Goal: Task Accomplishment & Management: Use online tool/utility

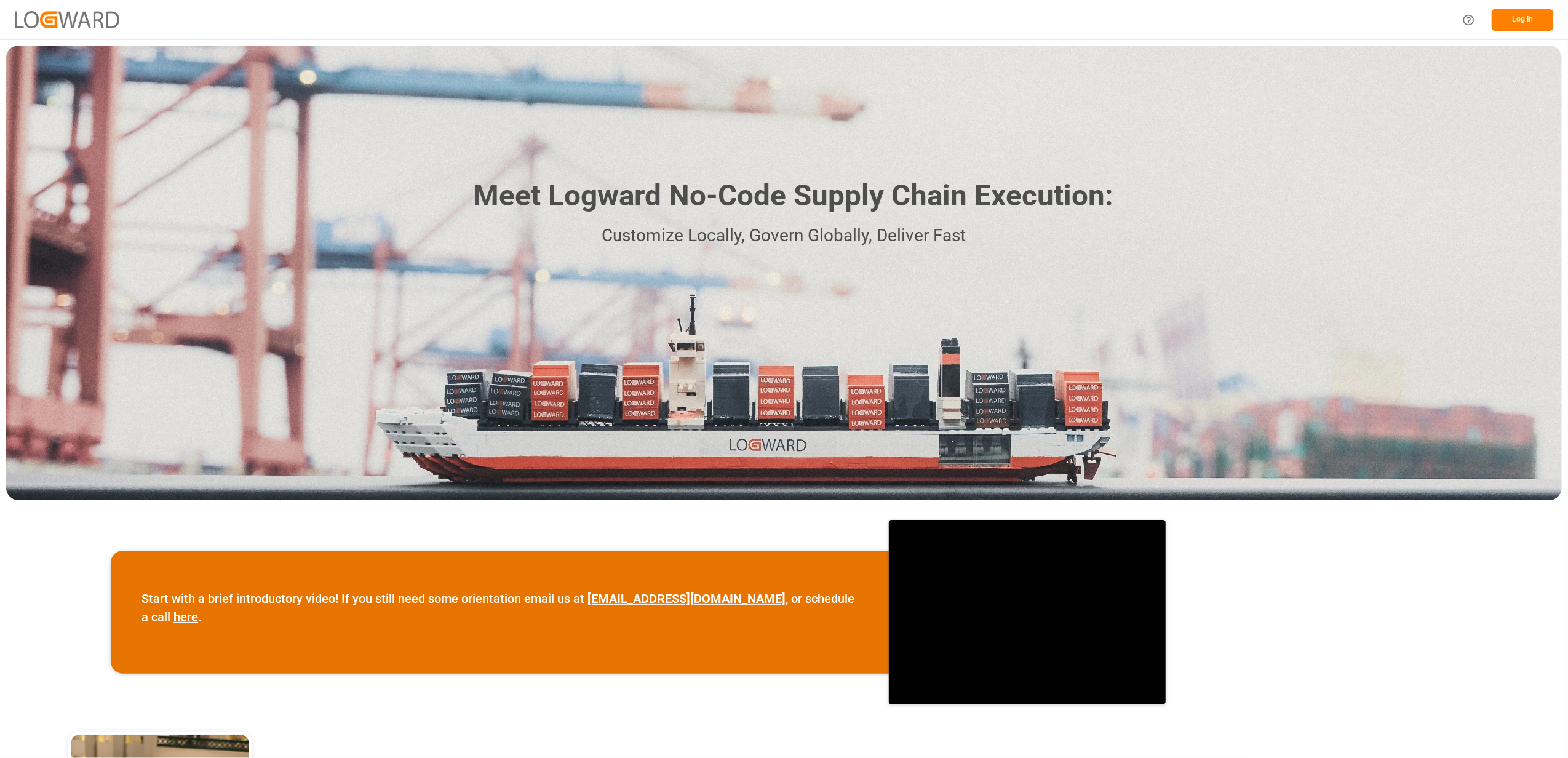
click at [1527, 19] on button "Log In" at bounding box center [1522, 19] width 61 height 21
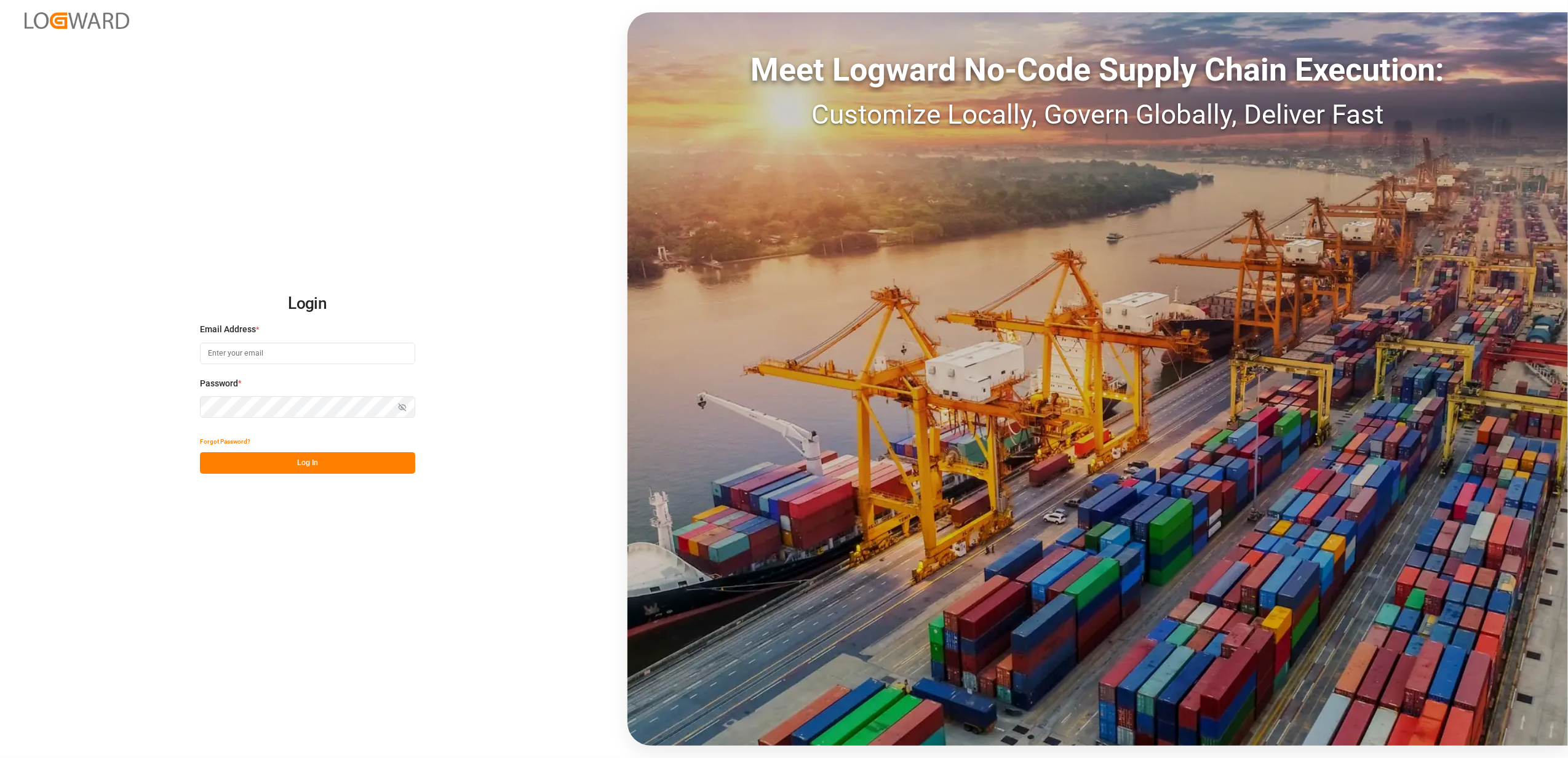
type input "[PERSON_NAME][EMAIL_ADDRESS][PERSON_NAME][DOMAIN_NAME]"
click at [368, 470] on button "Log In" at bounding box center [307, 463] width 215 height 21
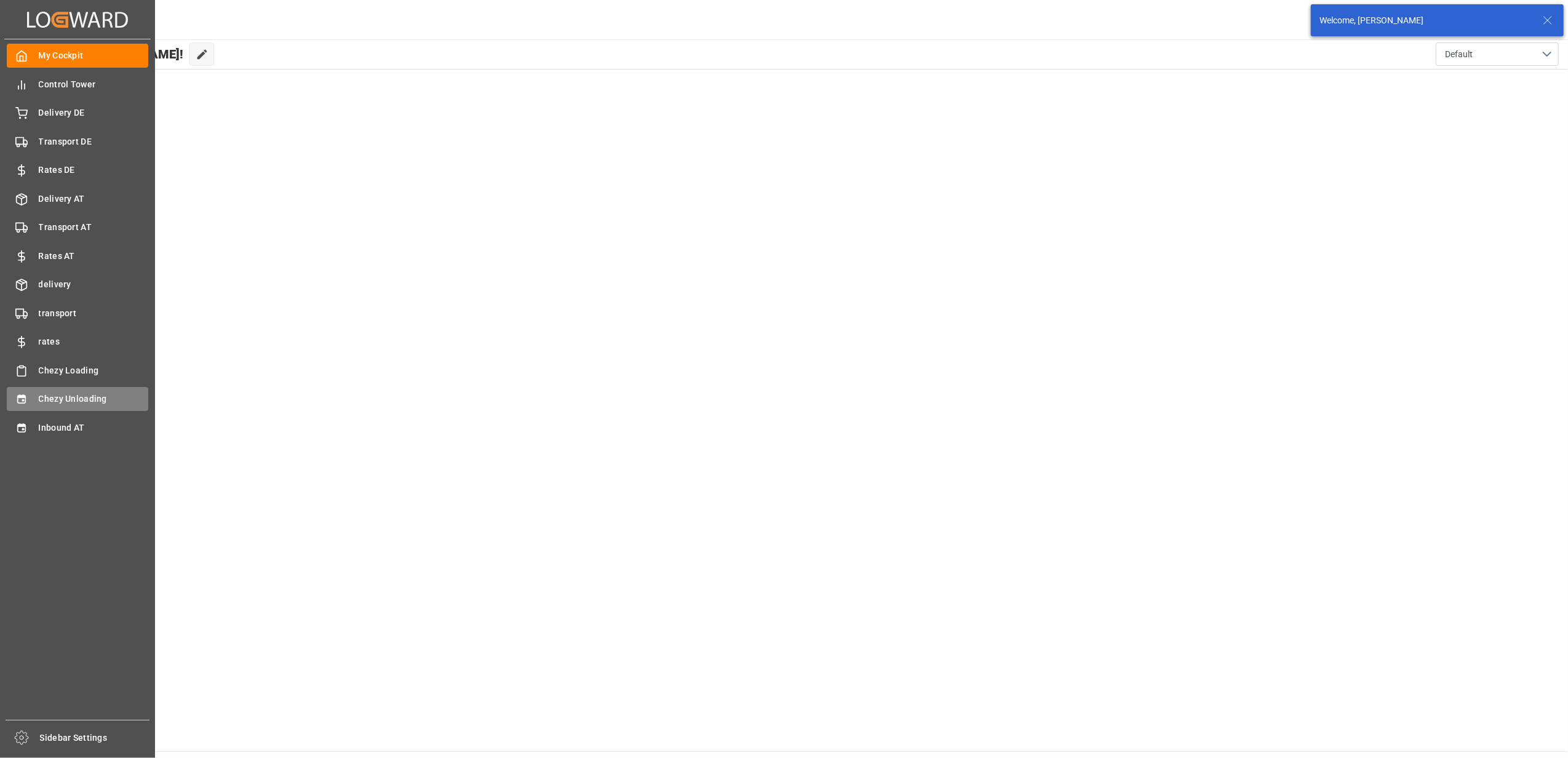
click at [30, 392] on div "Chezy Unloading Chezy Unloading" at bounding box center [77, 399] width 142 height 24
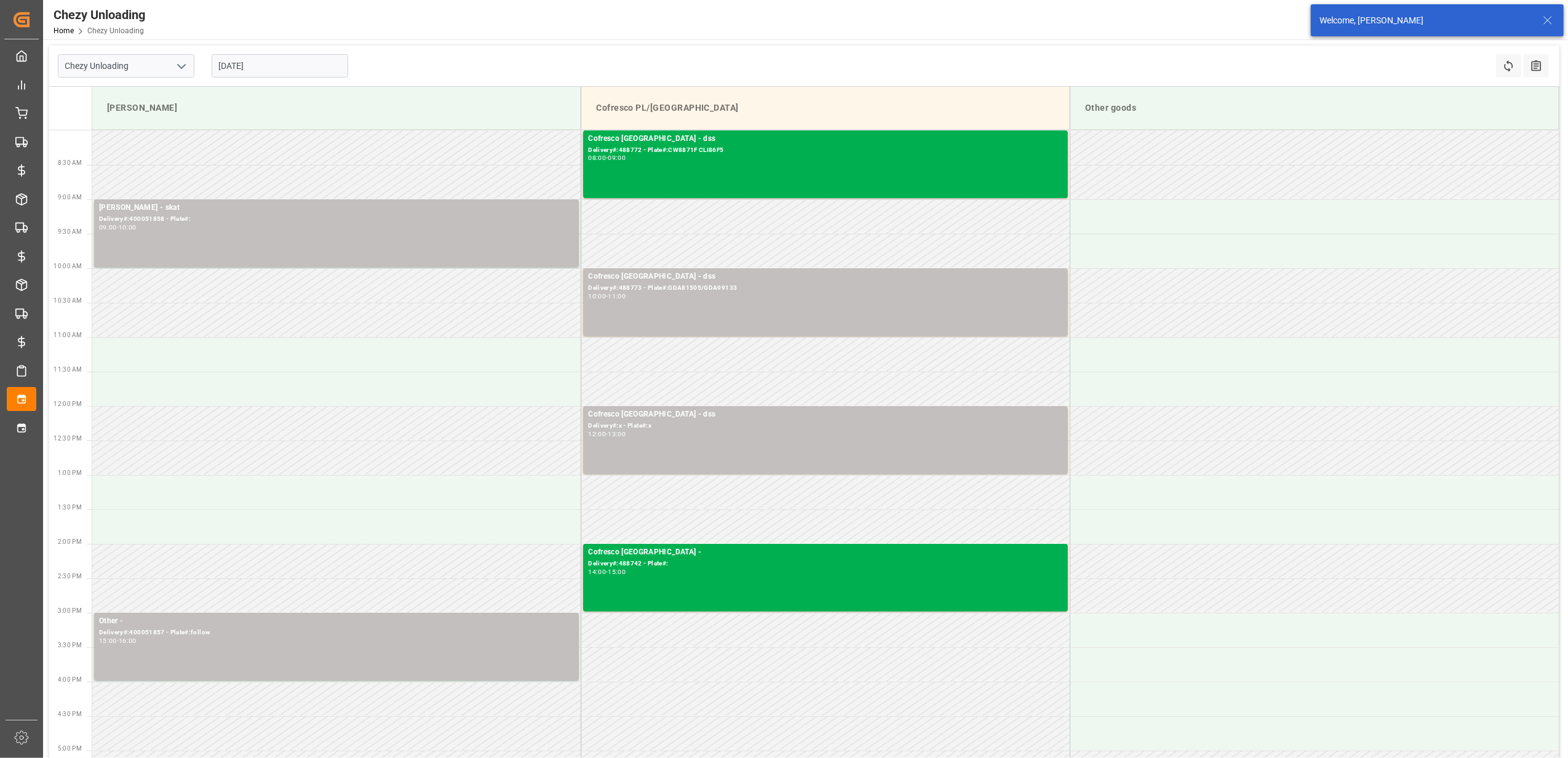
click at [281, 68] on input "[DATE]" at bounding box center [279, 66] width 136 height 23
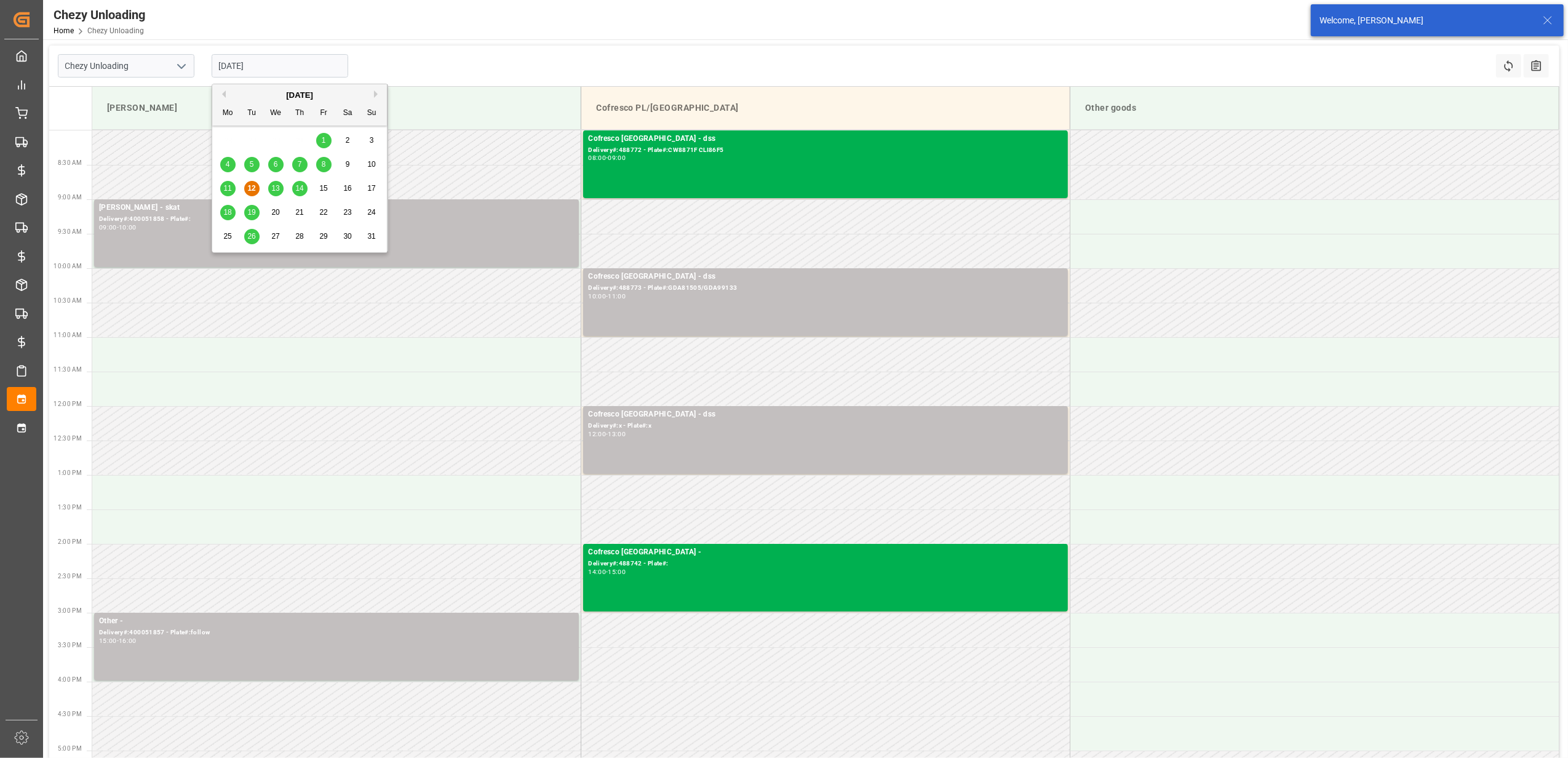
click at [297, 185] on span "14" at bounding box center [299, 188] width 8 height 8
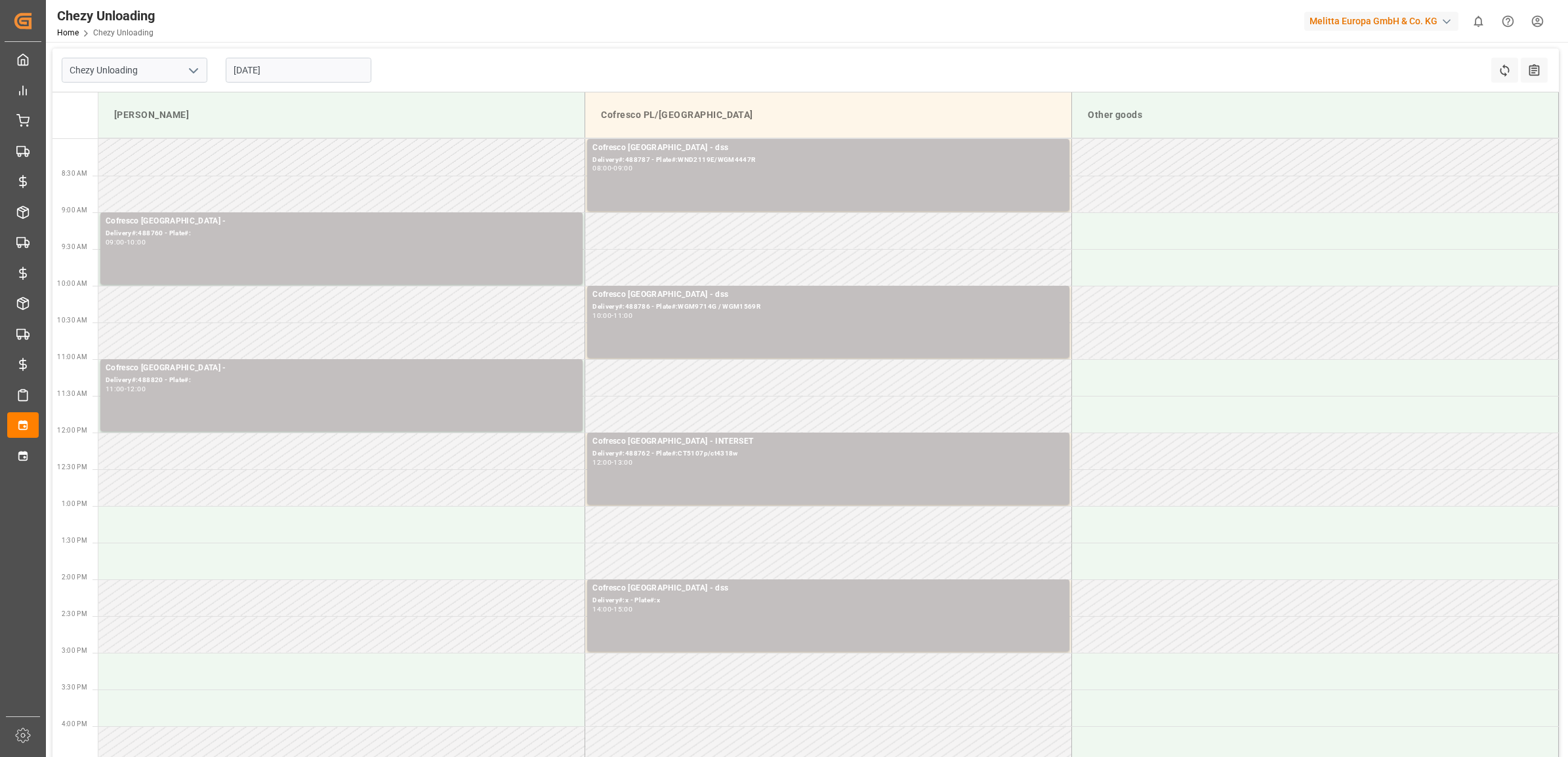
click at [277, 50] on div "[DATE]" at bounding box center [298, 70] width 164 height 43
click at [282, 77] on input "[DATE]" at bounding box center [298, 70] width 145 height 25
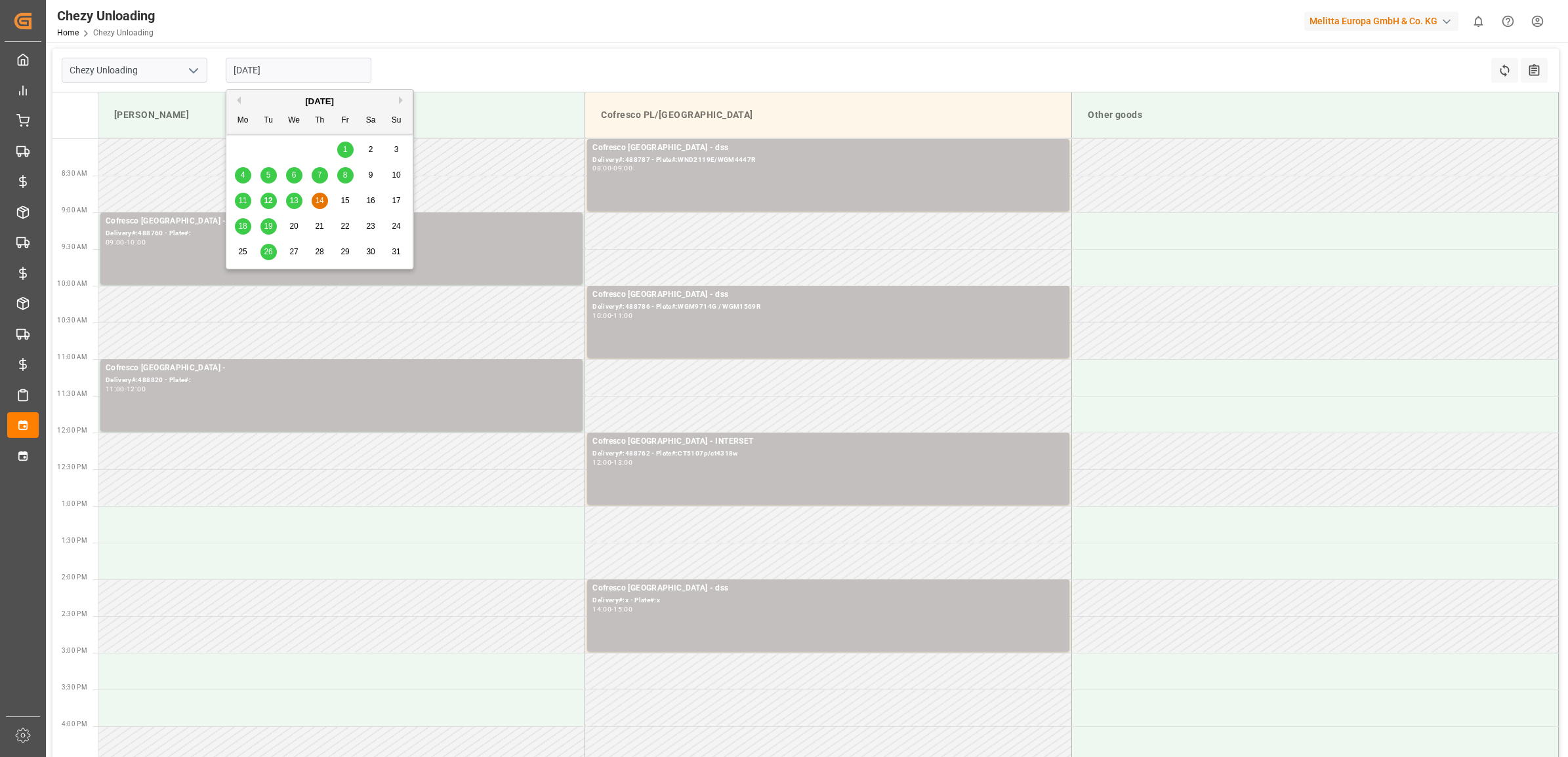
click at [300, 200] on div "11 12 13 14 15 16 17" at bounding box center [320, 200] width 179 height 25
click at [300, 200] on div "13" at bounding box center [294, 201] width 17 height 16
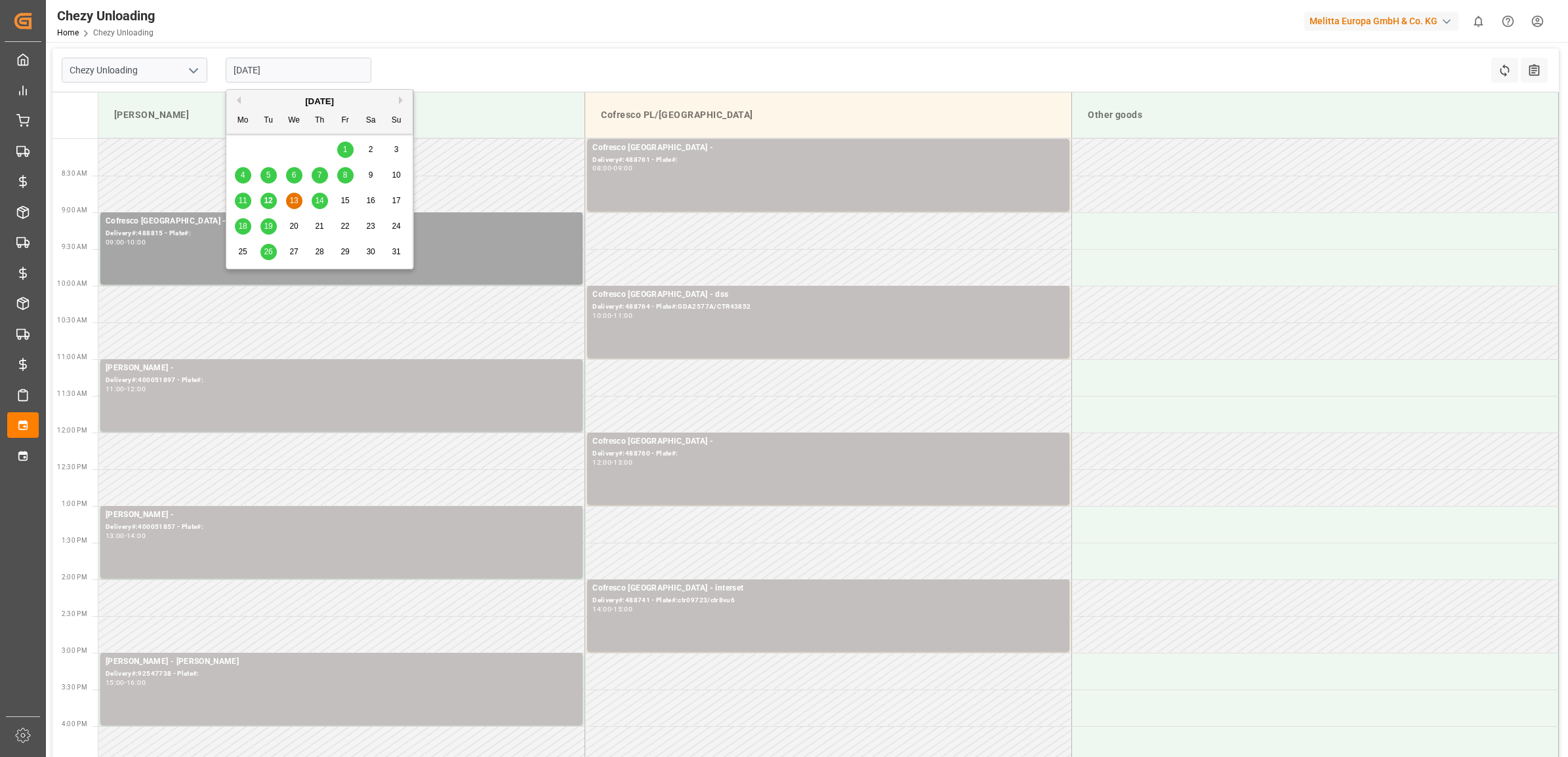
click at [321, 81] on input "[DATE]" at bounding box center [298, 70] width 145 height 25
click at [315, 200] on span "14" at bounding box center [319, 200] width 8 height 9
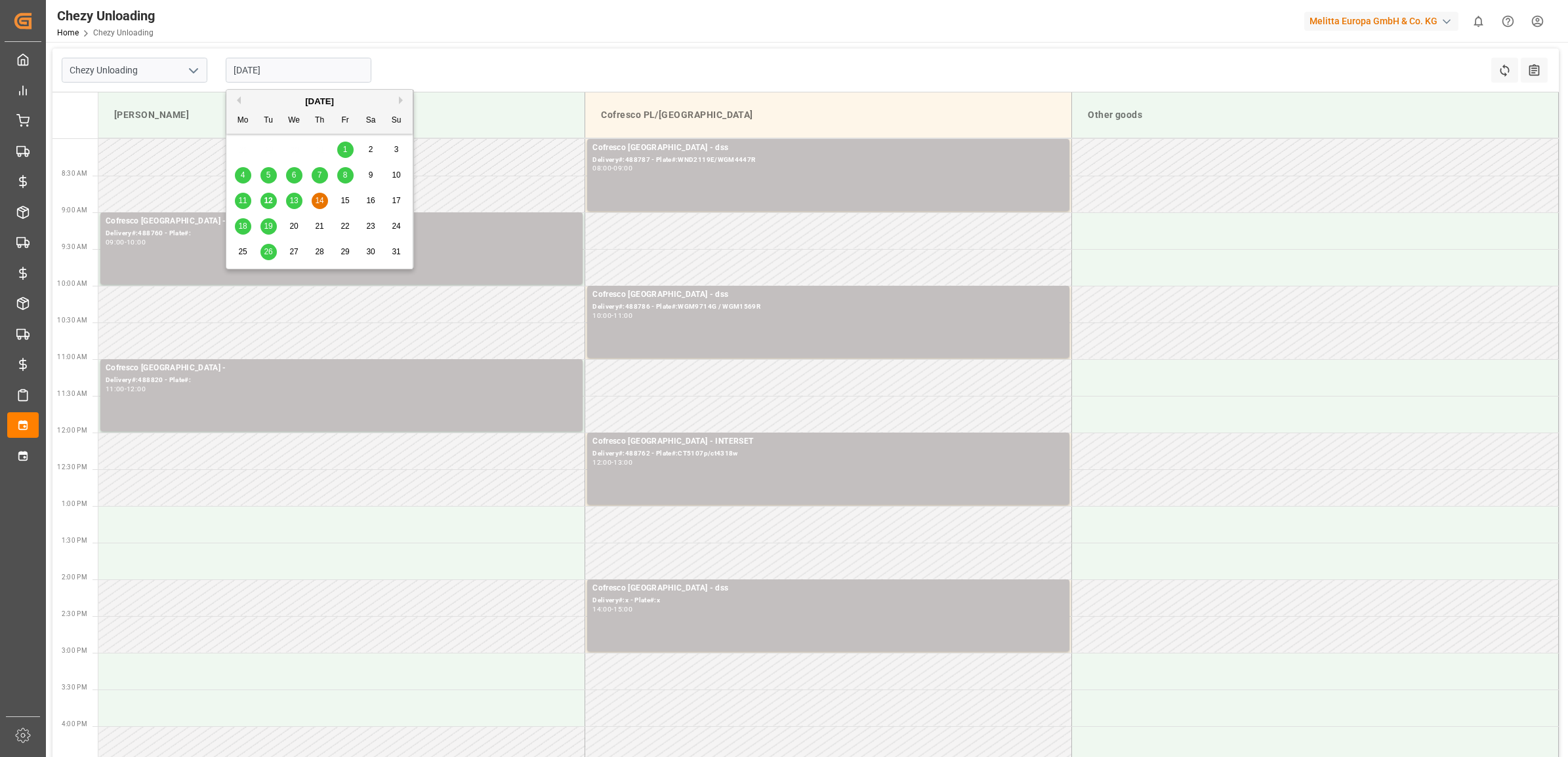
click at [297, 63] on input "[DATE]" at bounding box center [298, 70] width 145 height 25
click at [289, 204] on div "13" at bounding box center [294, 201] width 17 height 16
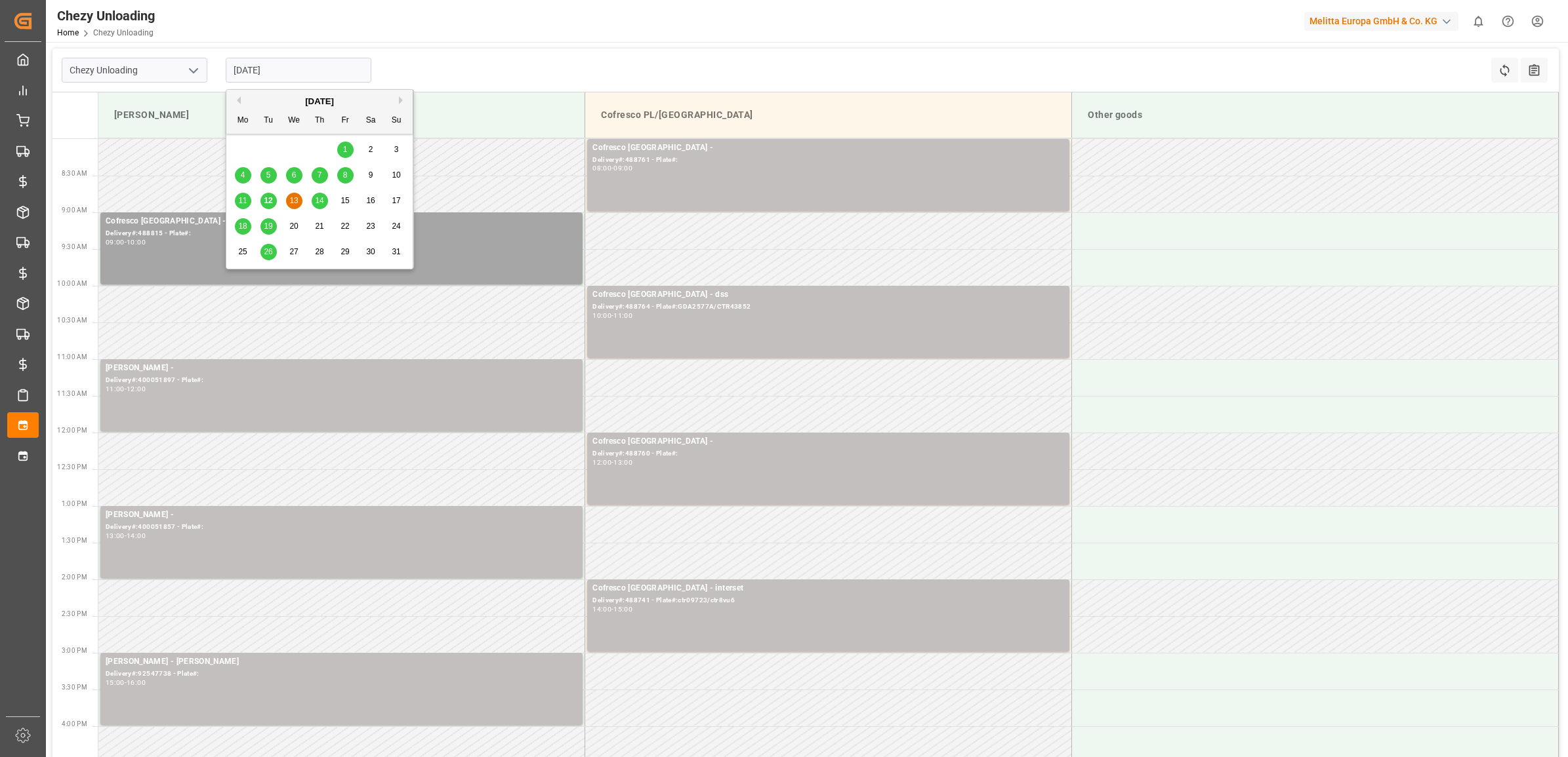
click at [256, 73] on input "[DATE]" at bounding box center [298, 70] width 145 height 25
click at [315, 204] on span "14" at bounding box center [319, 200] width 8 height 9
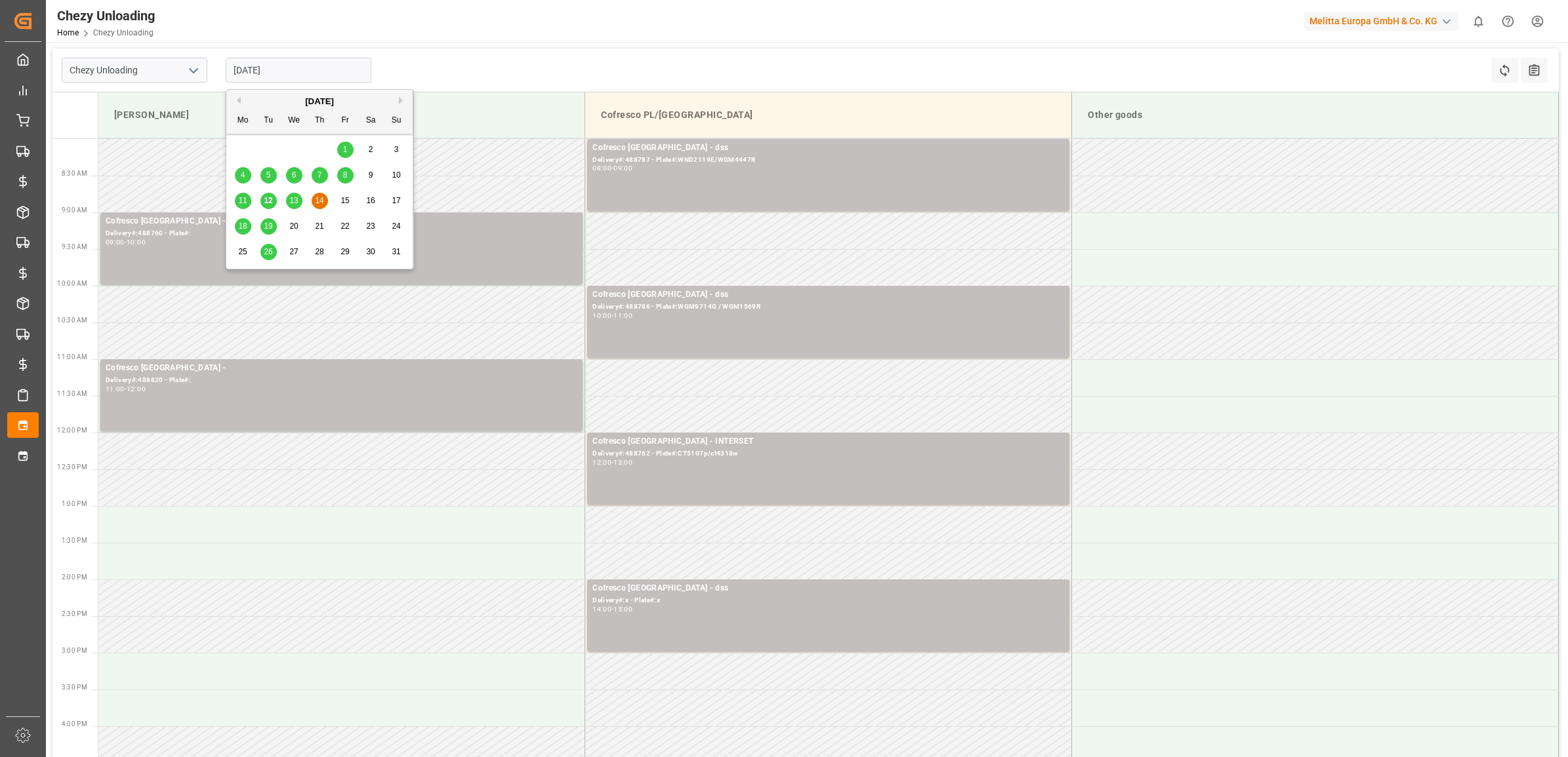
click at [261, 73] on input "[DATE]" at bounding box center [298, 70] width 145 height 25
click at [296, 198] on span "13" at bounding box center [294, 200] width 8 height 9
type input "[DATE]"
